Goal: Task Accomplishment & Management: Complete application form

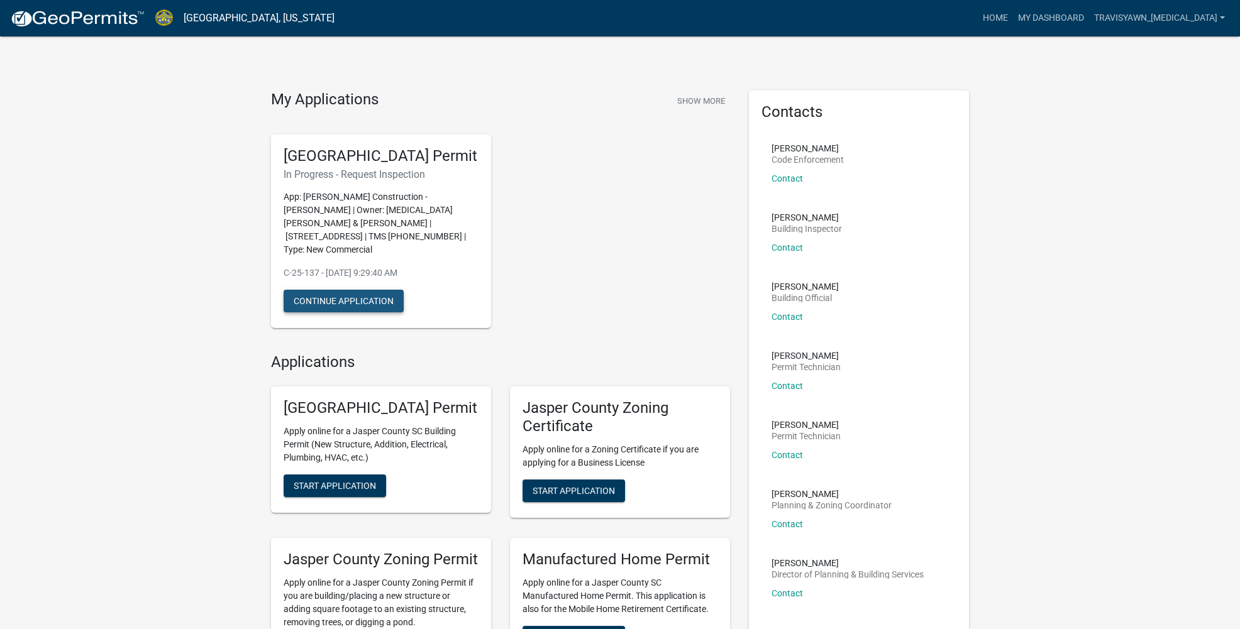
click at [364, 290] on button "Continue Application" at bounding box center [344, 301] width 120 height 23
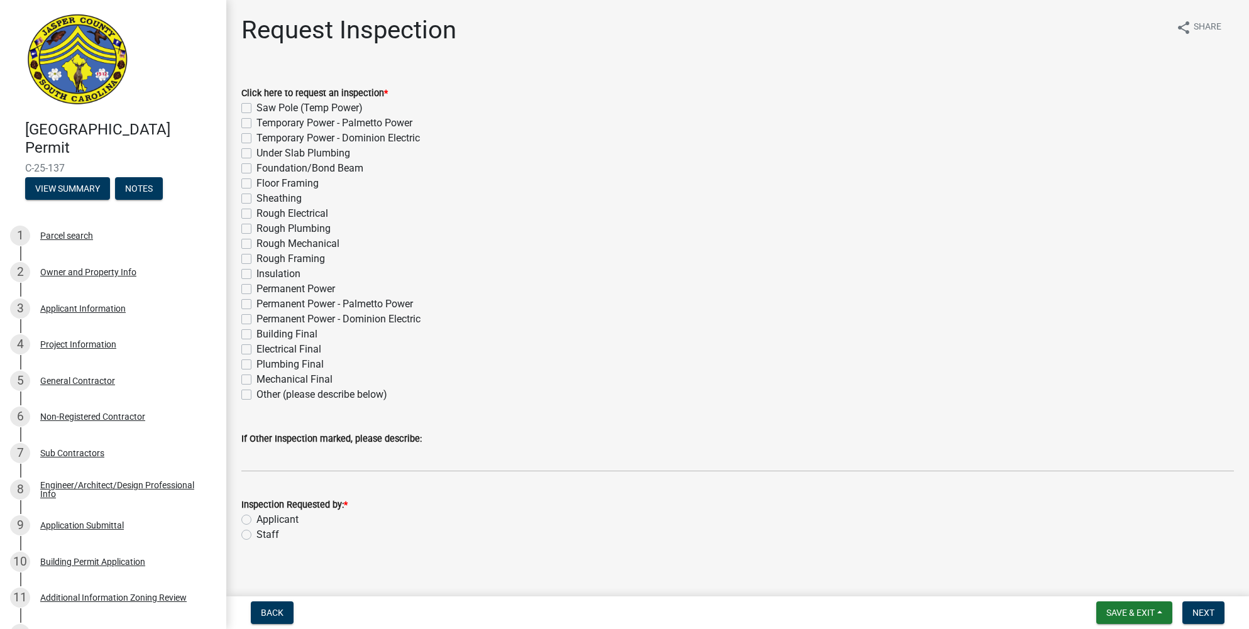
click at [256, 517] on label "Applicant" at bounding box center [277, 519] width 42 height 15
click at [256, 517] on input "Applicant" at bounding box center [260, 516] width 8 height 8
radio input "true"
click at [256, 212] on label "Rough Electrical" at bounding box center [292, 213] width 72 height 15
click at [256, 212] on input "Rough Electrical" at bounding box center [260, 210] width 8 height 8
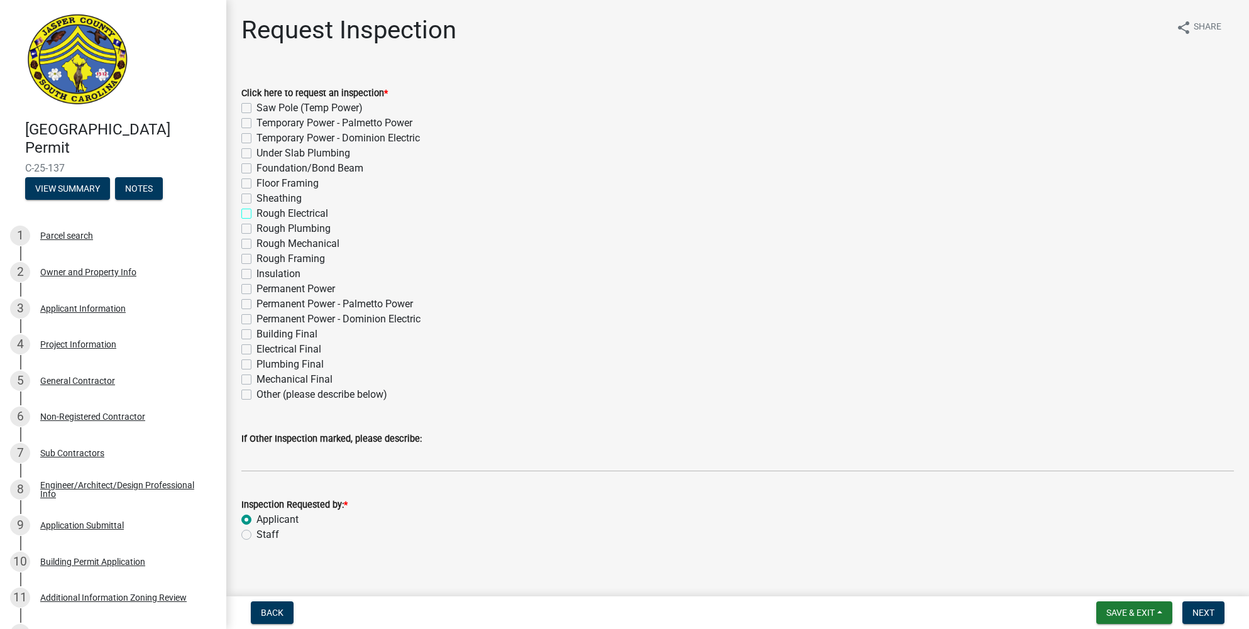
checkbox input "true"
checkbox input "false"
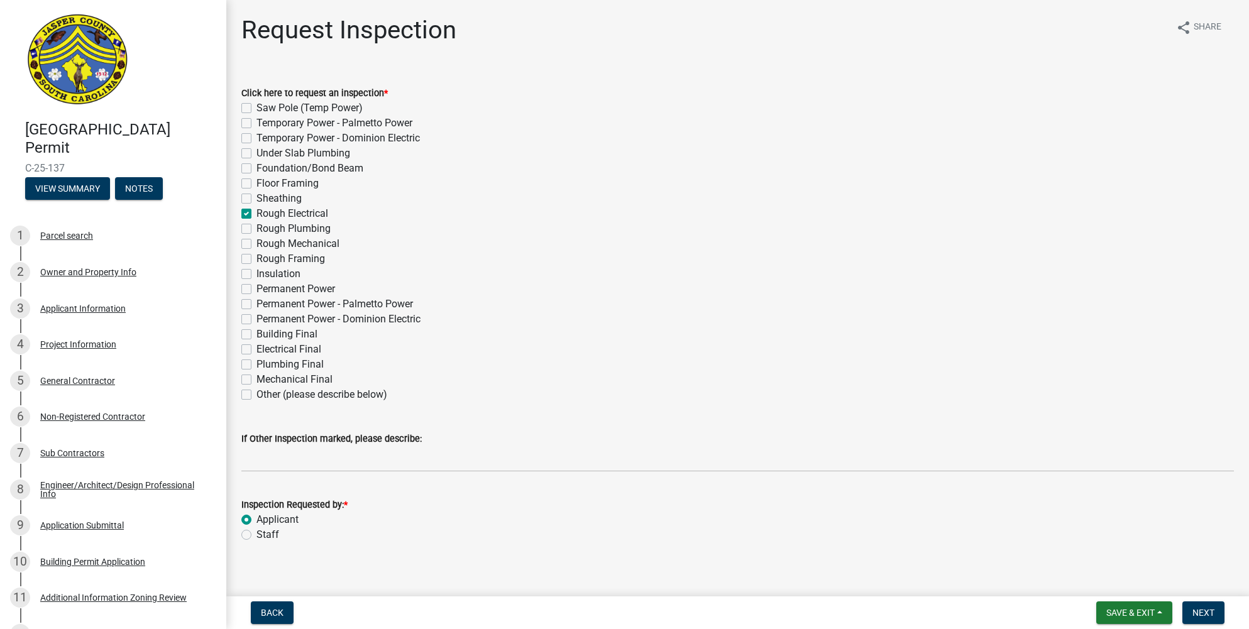
checkbox input "false"
checkbox input "true"
checkbox input "false"
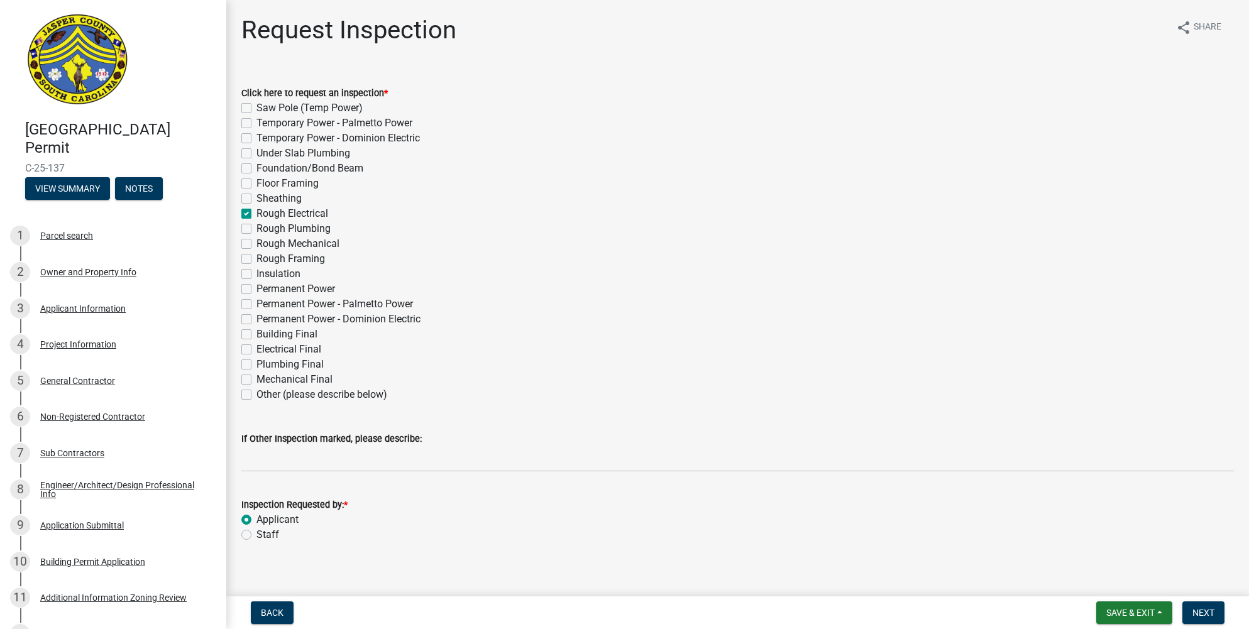
checkbox input "false"
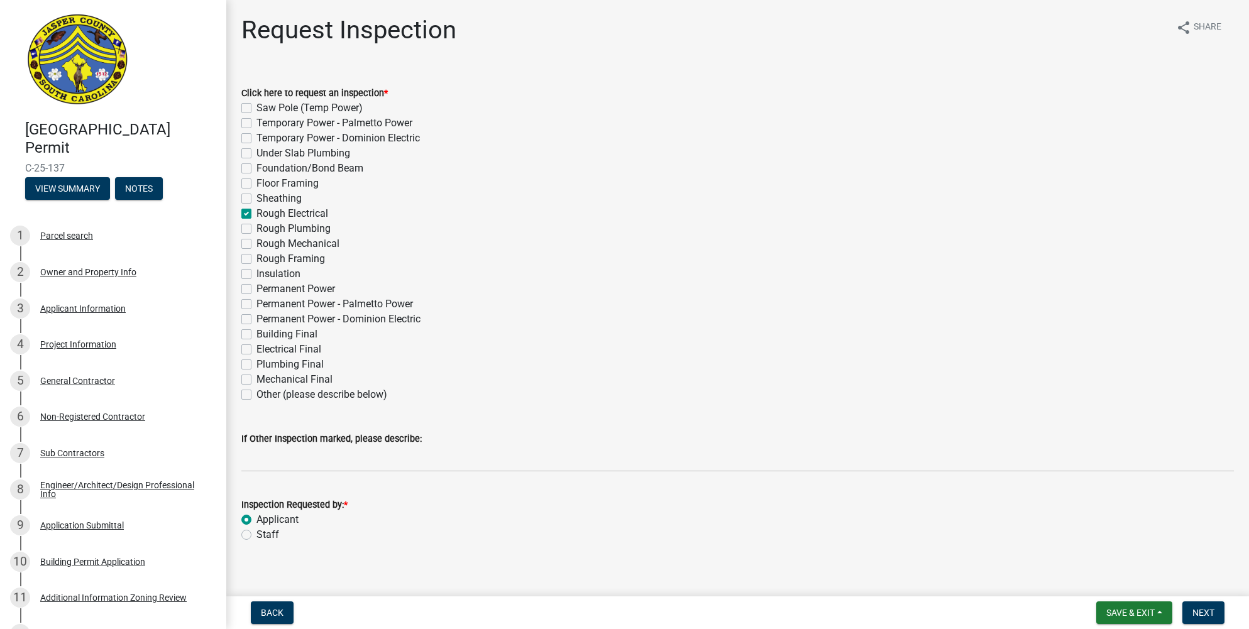
checkbox input "false"
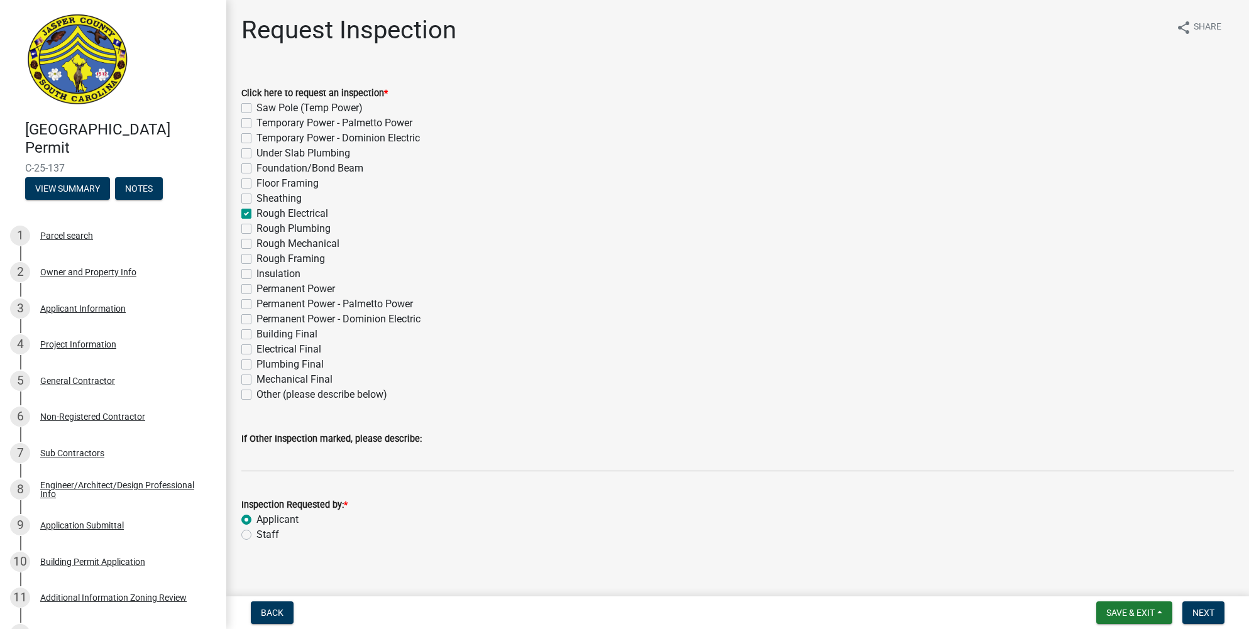
checkbox input "false"
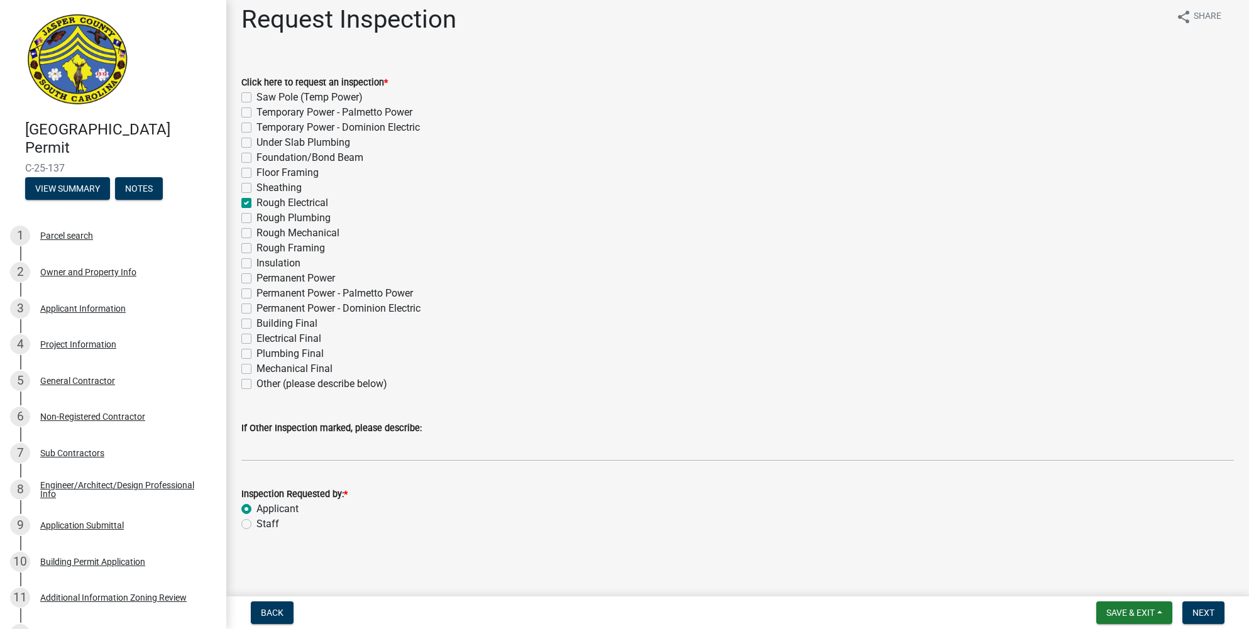
click at [256, 233] on label "Rough Mechanical" at bounding box center [297, 233] width 83 height 15
click at [256, 233] on input "Rough Mechanical" at bounding box center [260, 230] width 8 height 8
checkbox input "true"
checkbox input "false"
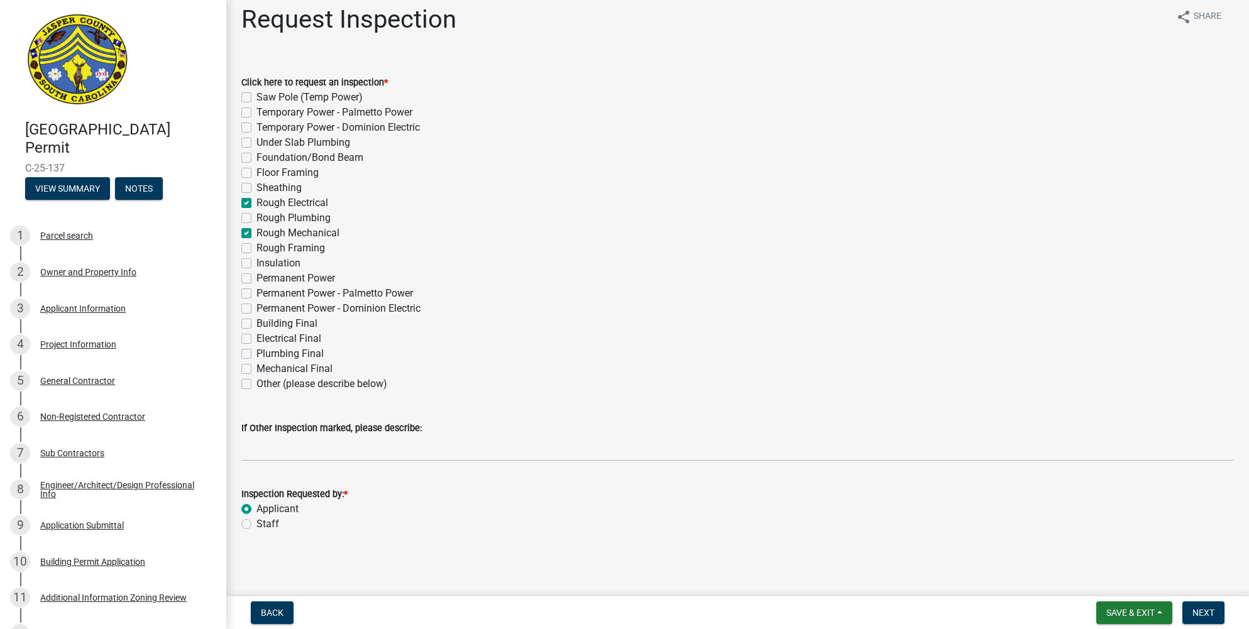
checkbox input "false"
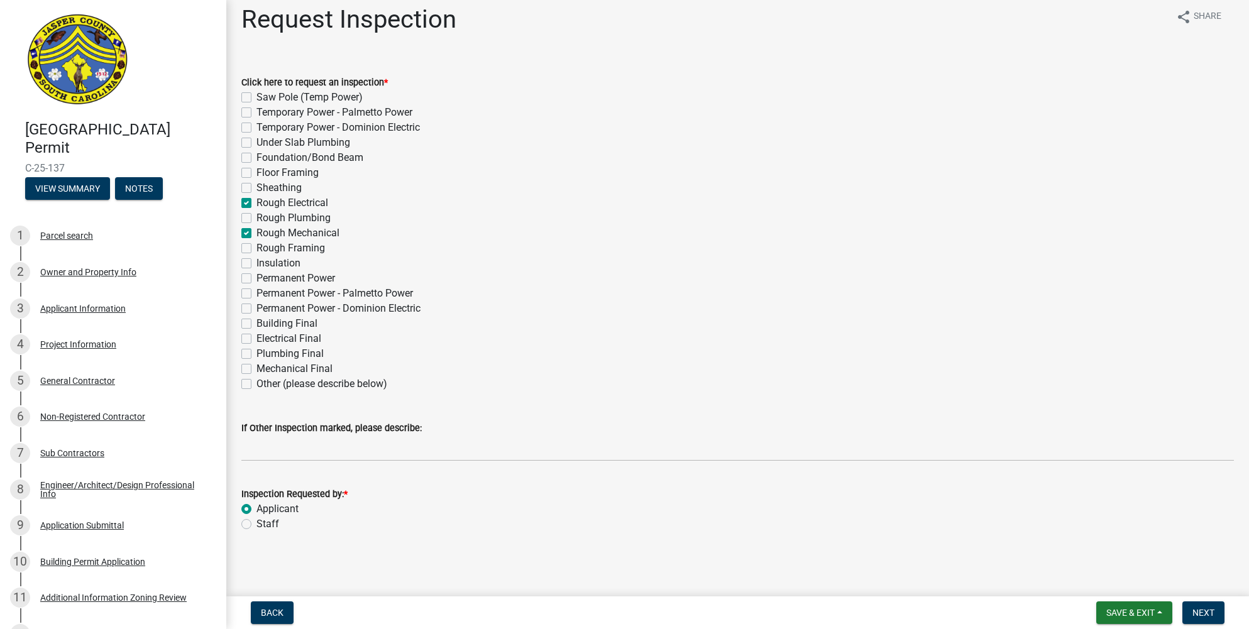
checkbox input "true"
checkbox input "false"
checkbox input "true"
checkbox input "false"
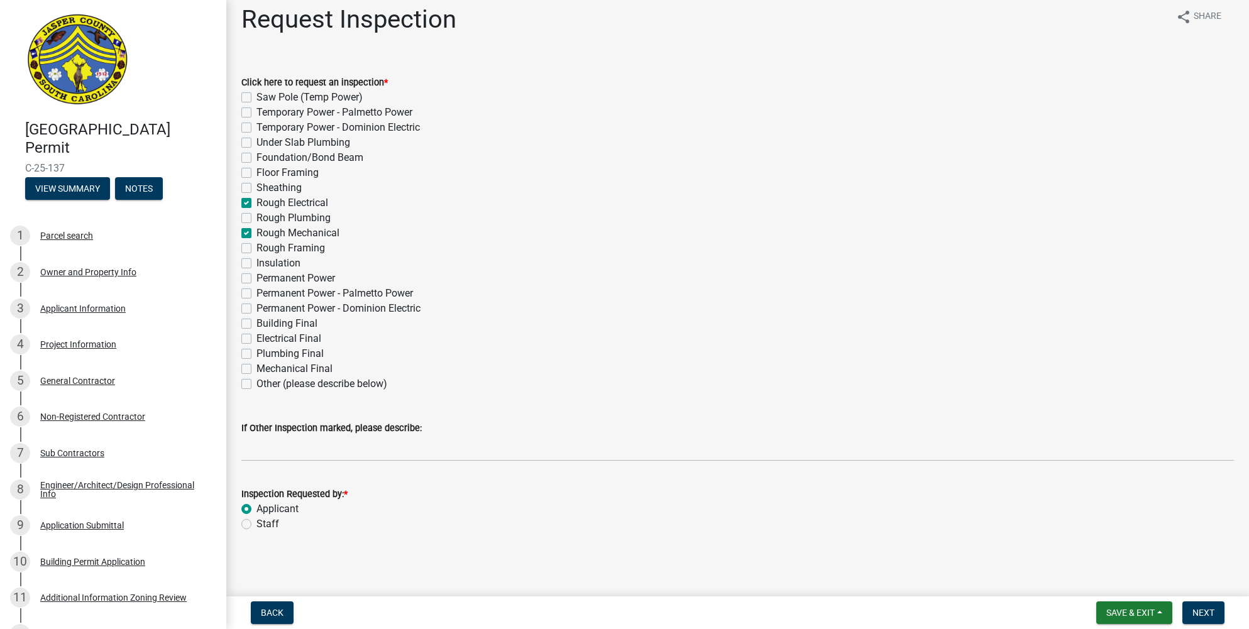
checkbox input "false"
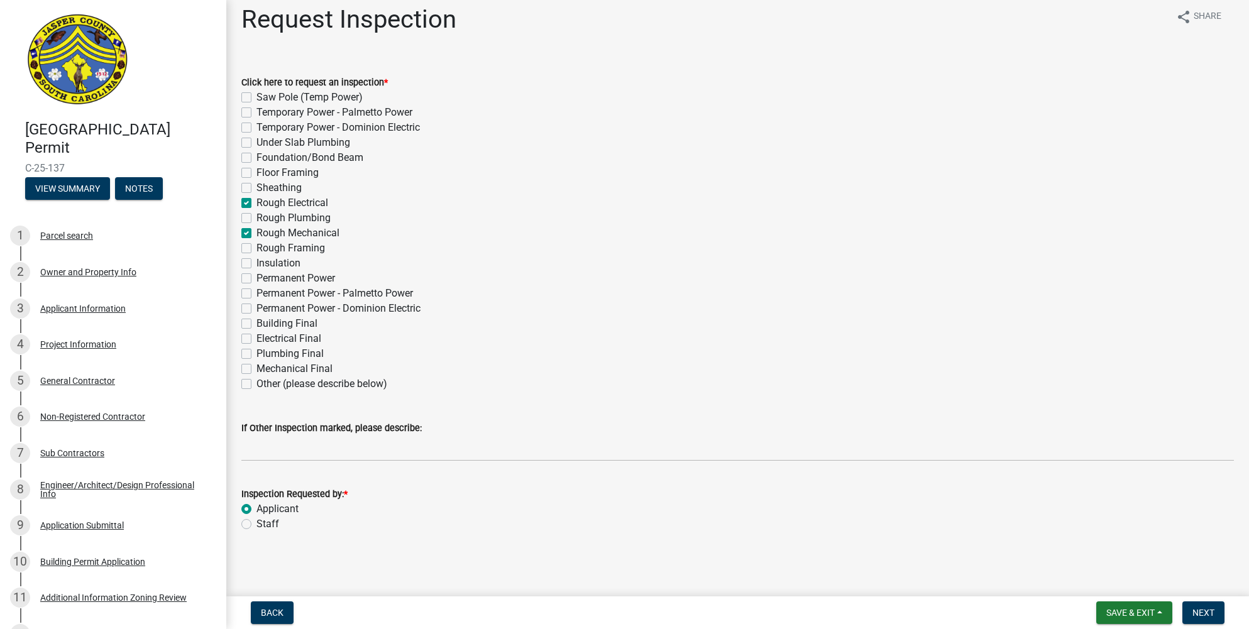
checkbox input "false"
click at [1142, 615] on span "Save & Exit" at bounding box center [1130, 613] width 48 height 10
click at [1133, 580] on button "Save & Exit" at bounding box center [1122, 580] width 101 height 30
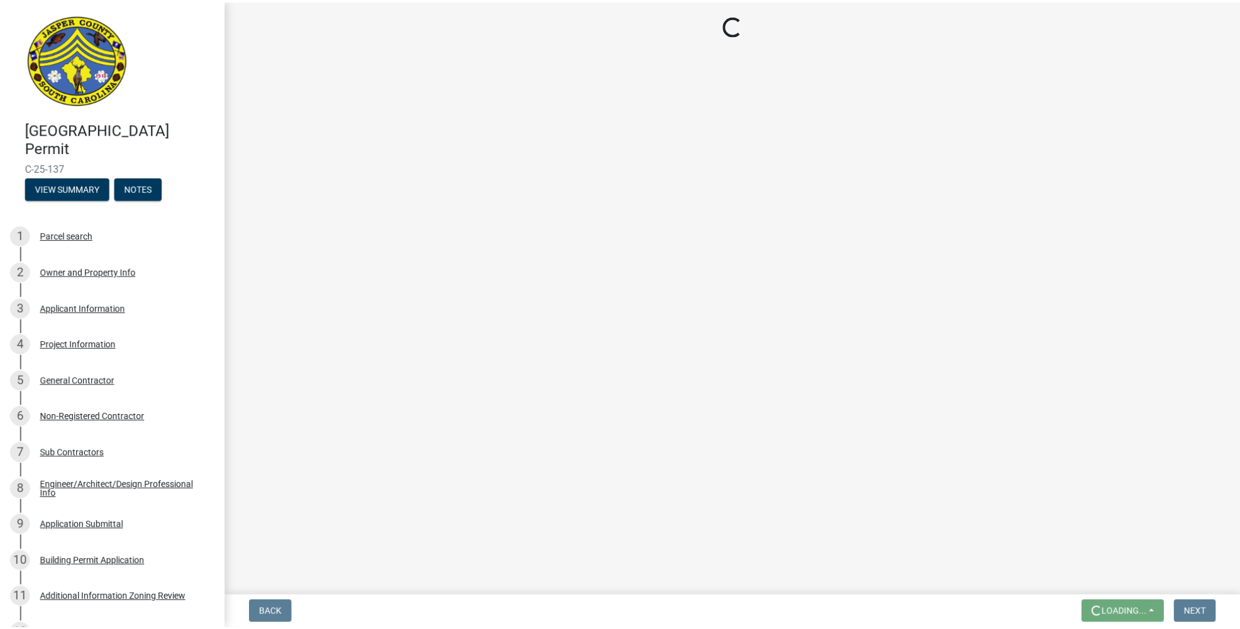
scroll to position [0, 0]
